Goal: Navigation & Orientation: Find specific page/section

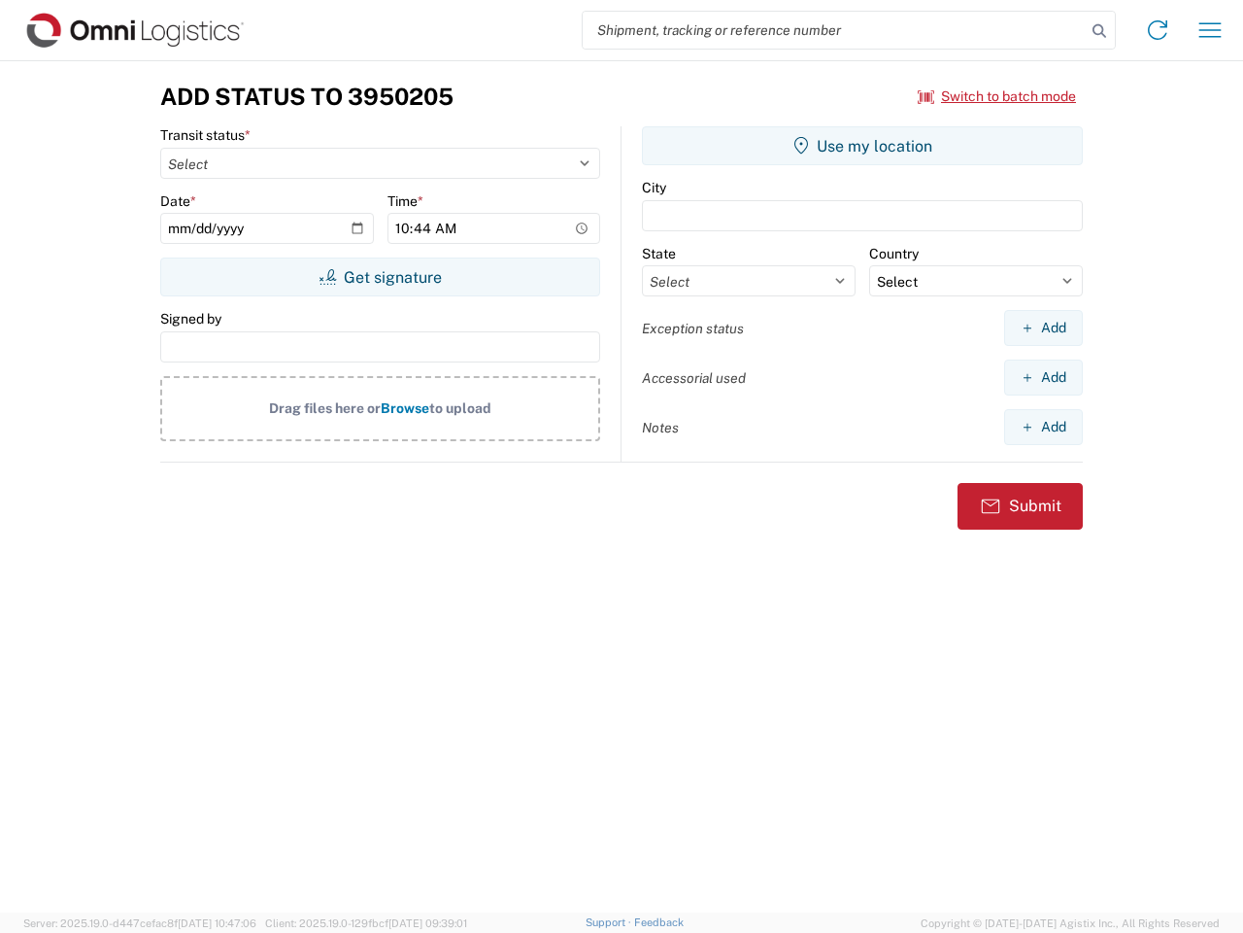
click at [834, 30] on input "search" at bounding box center [834, 30] width 503 height 37
click at [1100, 31] on icon at bounding box center [1099, 30] width 27 height 27
click at [1158, 30] on icon at bounding box center [1157, 30] width 31 height 31
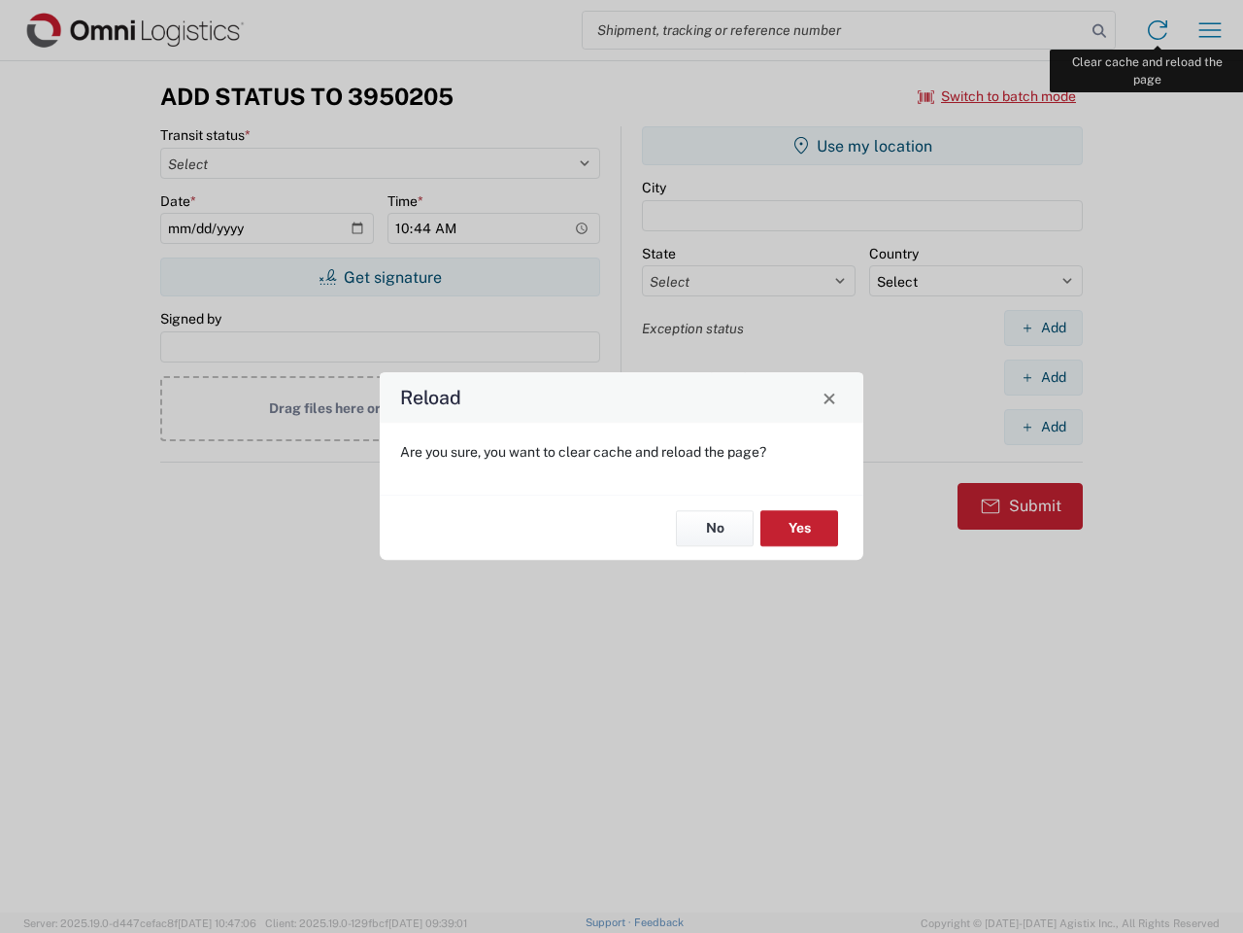
click at [1210, 30] on div "Reload Are you sure, you want to clear cache and reload the page? No Yes" at bounding box center [621, 466] width 1243 height 933
click at [998, 96] on div "Reload Are you sure, you want to clear cache and reload the page? No Yes" at bounding box center [621, 466] width 1243 height 933
click at [380, 277] on div "Reload Are you sure, you want to clear cache and reload the page? No Yes" at bounding box center [621, 466] width 1243 height 933
click at [863, 146] on div "Reload Are you sure, you want to clear cache and reload the page? No Yes" at bounding box center [621, 466] width 1243 height 933
click at [1043, 327] on div "Reload Are you sure, you want to clear cache and reload the page? No Yes" at bounding box center [621, 466] width 1243 height 933
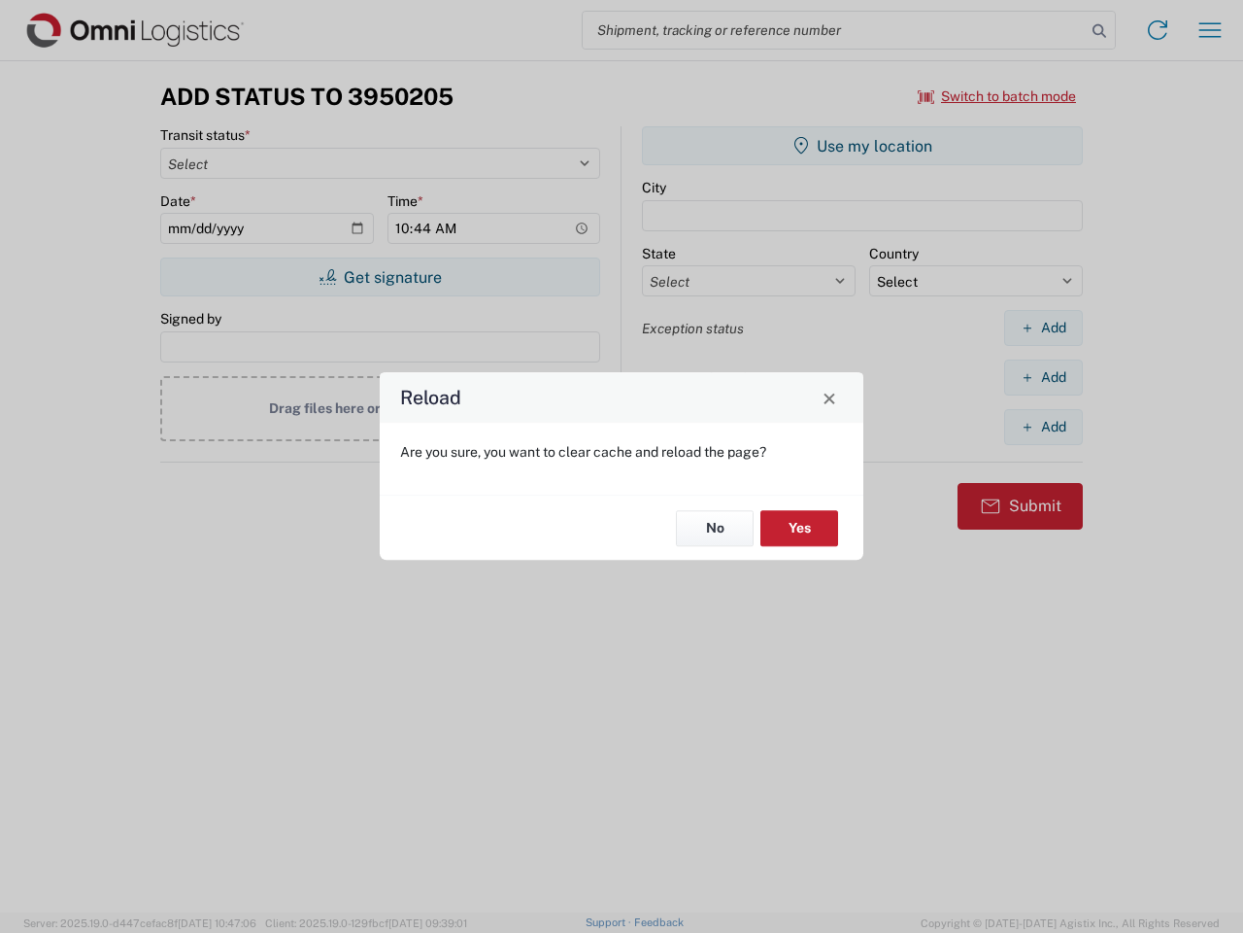
click at [1043, 377] on div "Reload Are you sure, you want to clear cache and reload the page? No Yes" at bounding box center [621, 466] width 1243 height 933
click at [1043, 426] on div "Reload Are you sure, you want to clear cache and reload the page? No Yes" at bounding box center [621, 466] width 1243 height 933
